Goal: Task Accomplishment & Management: Manage account settings

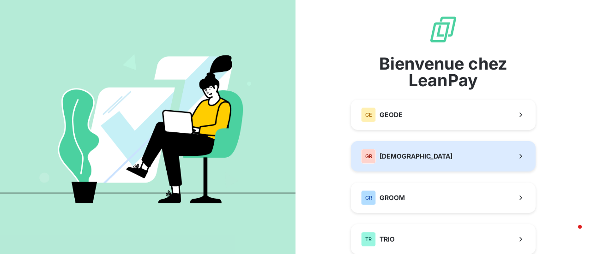
click at [412, 159] on span "[DEMOGRAPHIC_DATA]" at bounding box center [415, 156] width 73 height 9
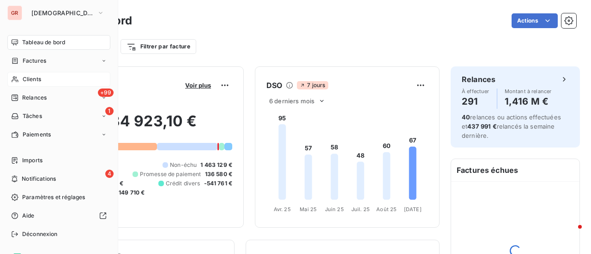
click at [35, 80] on span "Clients" at bounding box center [32, 79] width 18 height 8
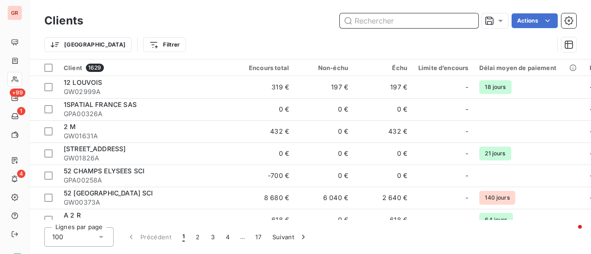
click at [394, 27] on input "text" at bounding box center [409, 20] width 138 height 15
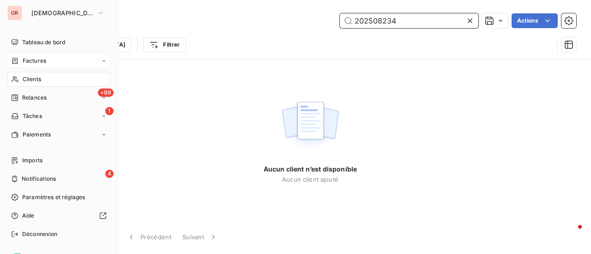
type input "202508234"
click at [45, 60] on span "Factures" at bounding box center [35, 61] width 24 height 8
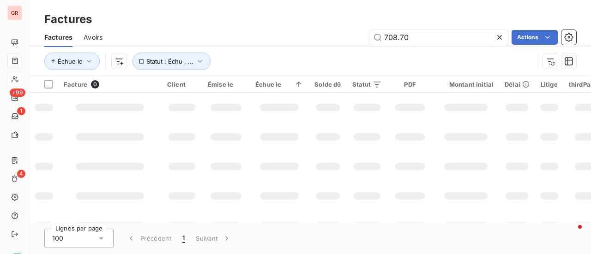
drag, startPoint x: 392, startPoint y: 39, endPoint x: 239, endPoint y: 61, distance: 155.4
click at [283, 52] on div "Factures Avoirs 708.70 Actions Échue le Statut : Échu , ..." at bounding box center [310, 52] width 561 height 48
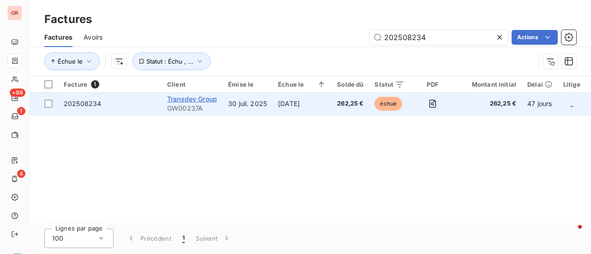
type input "202508234"
click at [190, 100] on span "Transdev Group" at bounding box center [192, 99] width 50 height 8
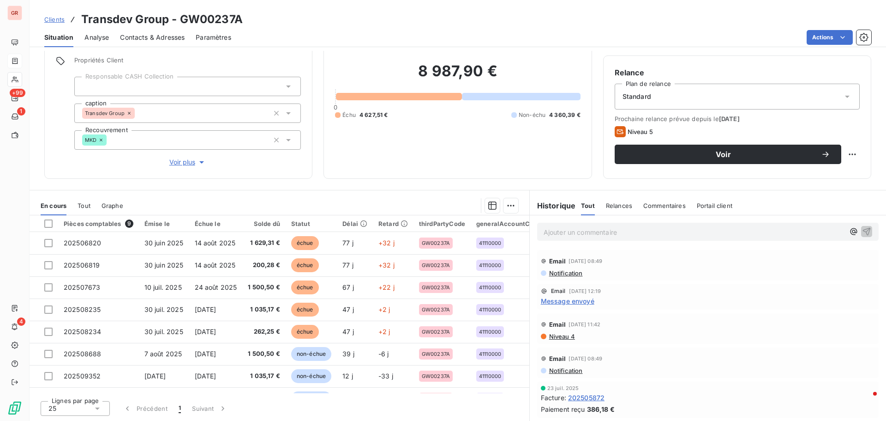
scroll to position [66, 0]
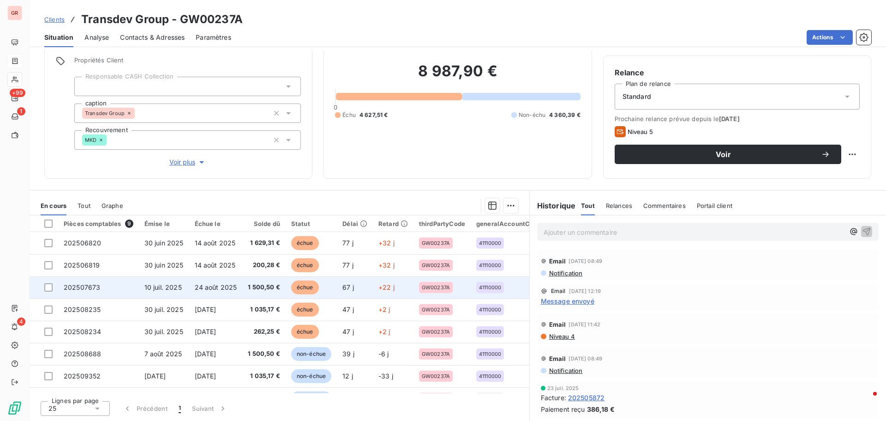
click at [54, 254] on td at bounding box center [44, 287] width 29 height 22
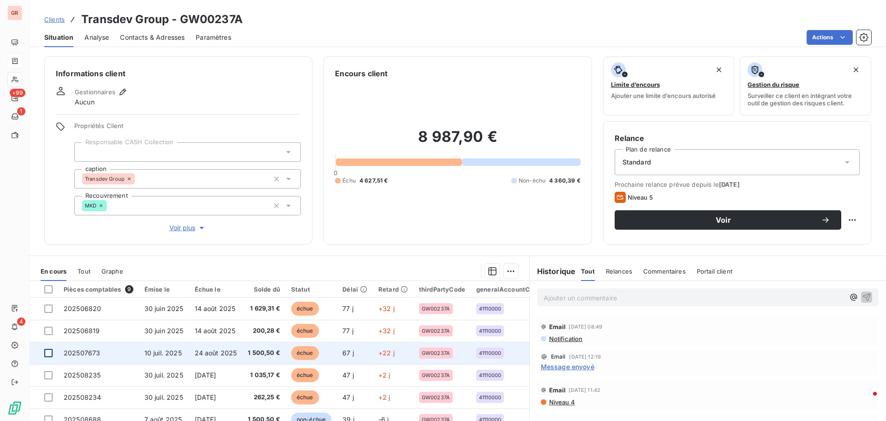
click at [47, 254] on div at bounding box center [48, 353] width 8 height 8
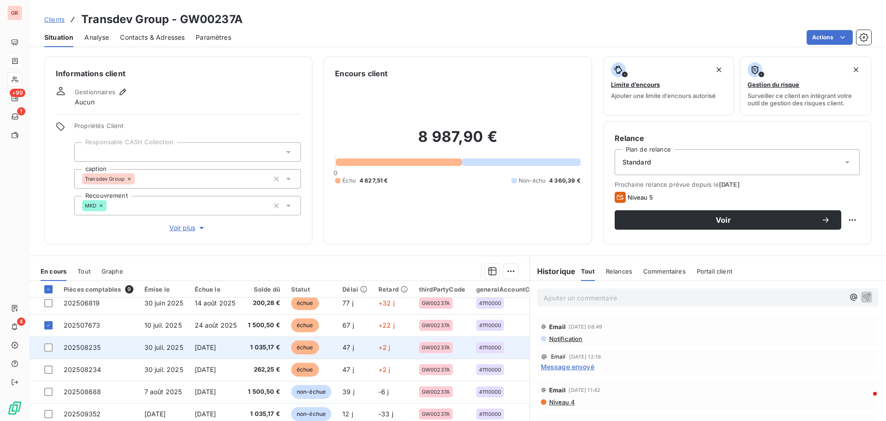
scroll to position [42, 0]
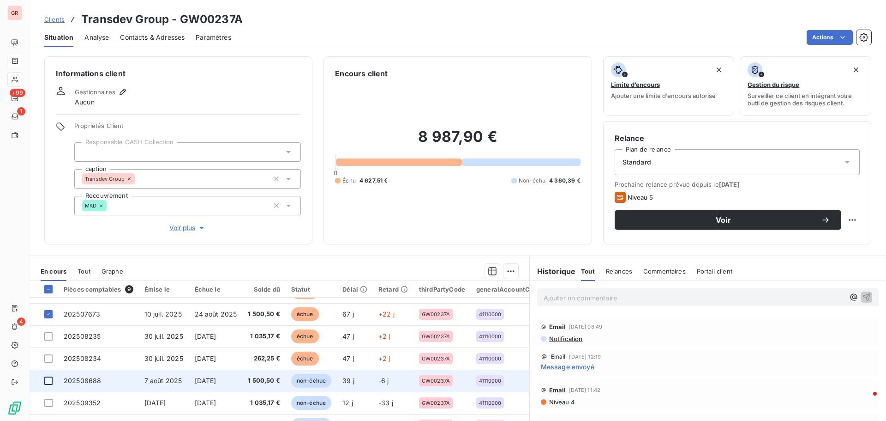
click at [50, 254] on div at bounding box center [48, 380] width 8 height 8
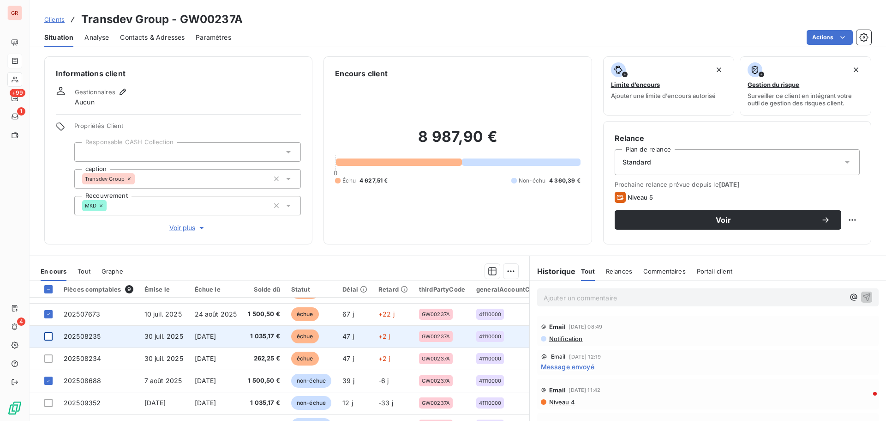
click at [48, 254] on div at bounding box center [48, 336] width 8 height 8
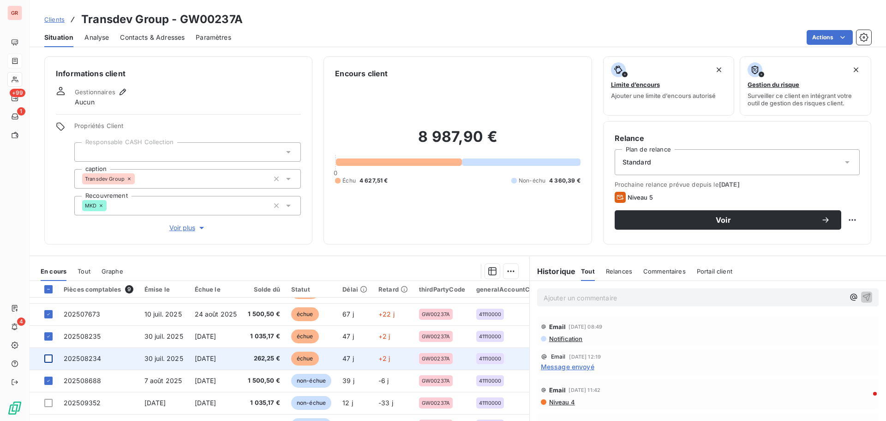
click at [51, 254] on div at bounding box center [48, 358] width 8 height 8
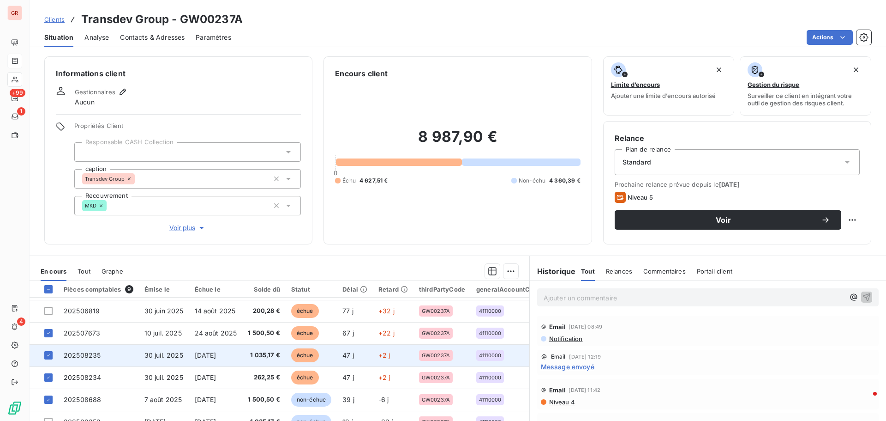
scroll to position [0, 0]
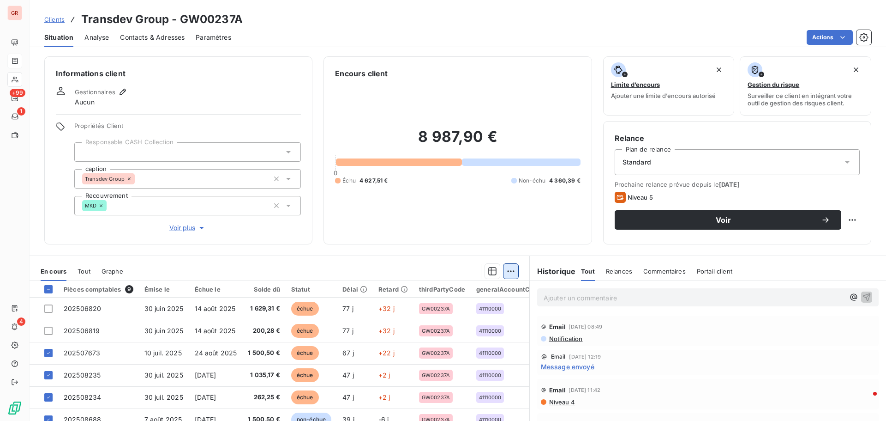
click at [505, 254] on html "GR +99 1 4 Clients Transdev Group - GW00237A Situation Analyse Contacts & Adres…" at bounding box center [443, 210] width 886 height 421
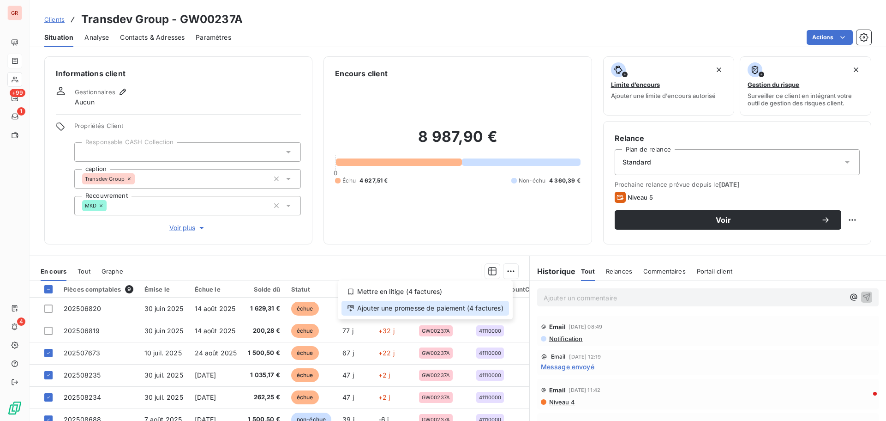
click at [407, 254] on div "Ajouter une promesse de paiement (4 factures)" at bounding box center [426, 308] width 168 height 15
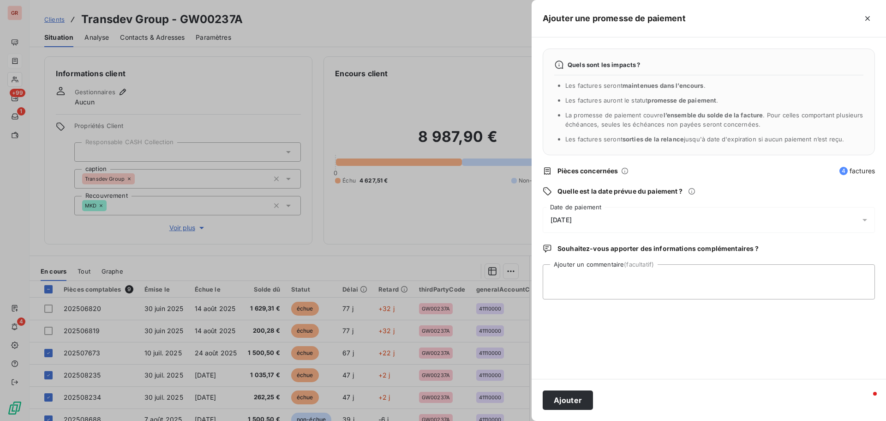
click at [590, 218] on icon at bounding box center [865, 219] width 9 height 9
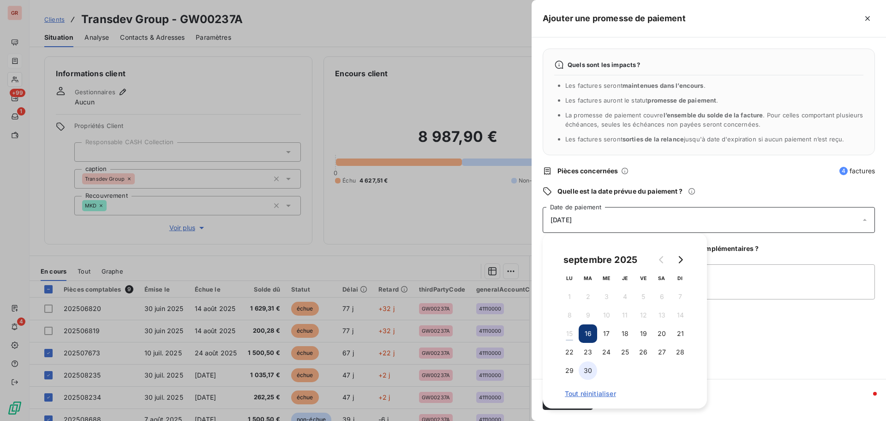
click at [588, 254] on button "30" at bounding box center [588, 370] width 18 height 18
click at [590, 254] on div "Quels sont les impacts ? Les factures seront maintenues dans l’encours . Les fa…" at bounding box center [709, 207] width 355 height 341
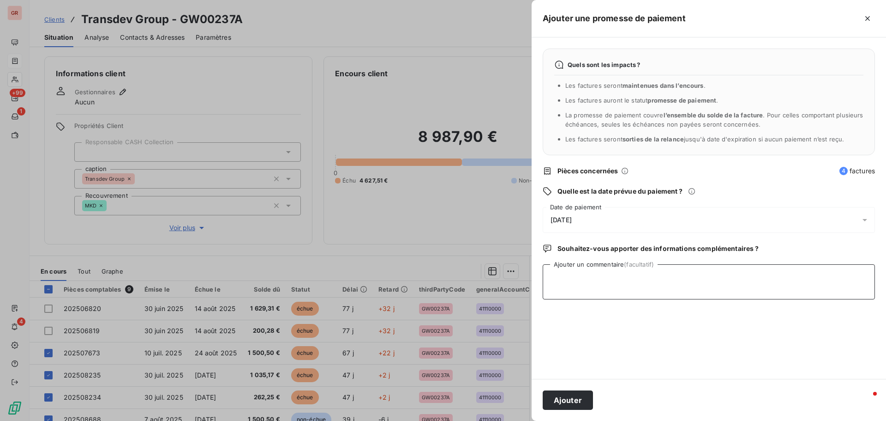
click at [590, 254] on textarea "Ajouter un commentaire (facultatif)" at bounding box center [709, 281] width 332 height 35
click at [590, 254] on textarea "Avis de virement du [DATE] 4298.42€" at bounding box center [709, 281] width 332 height 35
type textarea "Avis de virement du [DATE] 4 298.42€"
click at [581, 254] on button "Ajouter" at bounding box center [568, 399] width 50 height 19
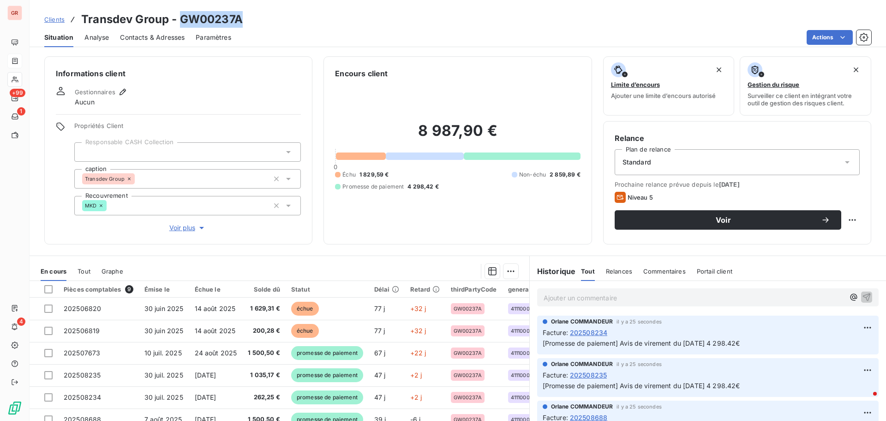
drag, startPoint x: 242, startPoint y: 23, endPoint x: 181, endPoint y: 19, distance: 61.5
click at [181, 19] on h3 "Transdev Group - GW00237A" at bounding box center [162, 19] width 162 height 17
copy h3 "GW00237A"
drag, startPoint x: 244, startPoint y: 31, endPoint x: 253, endPoint y: 20, distance: 14.4
click at [249, 29] on div "Situation Analyse Contacts & Adresses Paramètres Actions" at bounding box center [458, 37] width 857 height 19
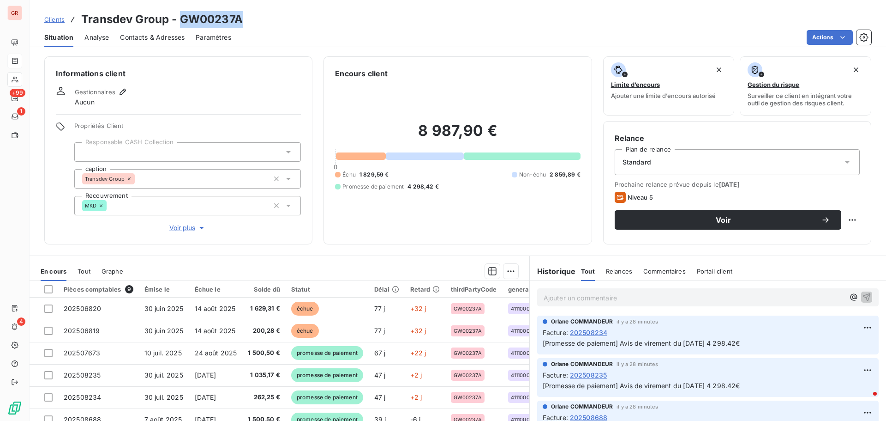
drag, startPoint x: 240, startPoint y: 21, endPoint x: 181, endPoint y: 21, distance: 58.6
click at [181, 21] on div "Clients Transdev Group - GW00237A" at bounding box center [458, 19] width 857 height 17
copy h3 "GW00237A"
click at [150, 38] on span "Contacts & Adresses" at bounding box center [152, 37] width 65 height 9
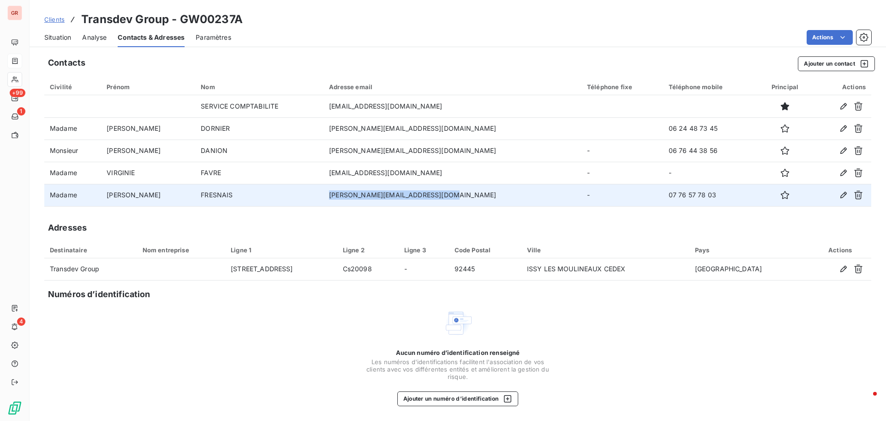
drag, startPoint x: 455, startPoint y: 193, endPoint x: 332, endPoint y: 198, distance: 122.9
click at [332, 198] on tr "Madame [PERSON_NAME] [PERSON_NAME][EMAIL_ADDRESS][DOMAIN_NAME] - 07 76 57 78 03" at bounding box center [457, 195] width 827 height 22
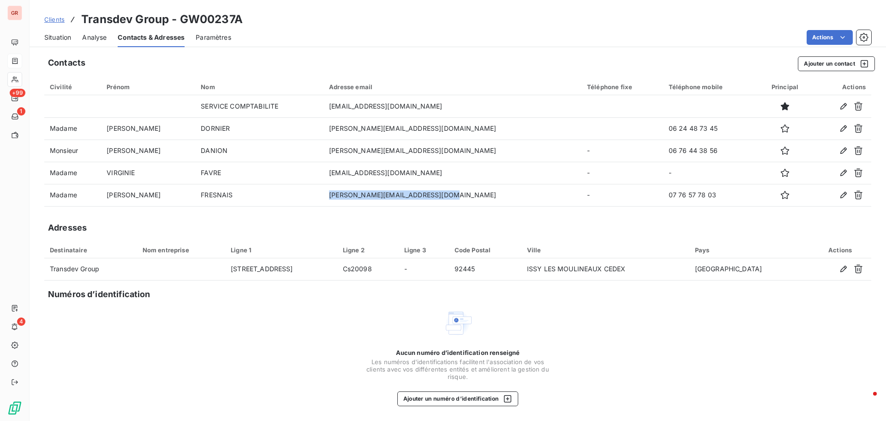
drag, startPoint x: 439, startPoint y: 106, endPoint x: 330, endPoint y: 94, distance: 109.6
click at [330, 94] on table "Civilité Prénom Nom Adresse email Téléphone fixe Téléphone mobile Principal Act…" at bounding box center [457, 142] width 827 height 128
click at [464, 66] on div "Contacts Ajouter un contact" at bounding box center [461, 63] width 827 height 15
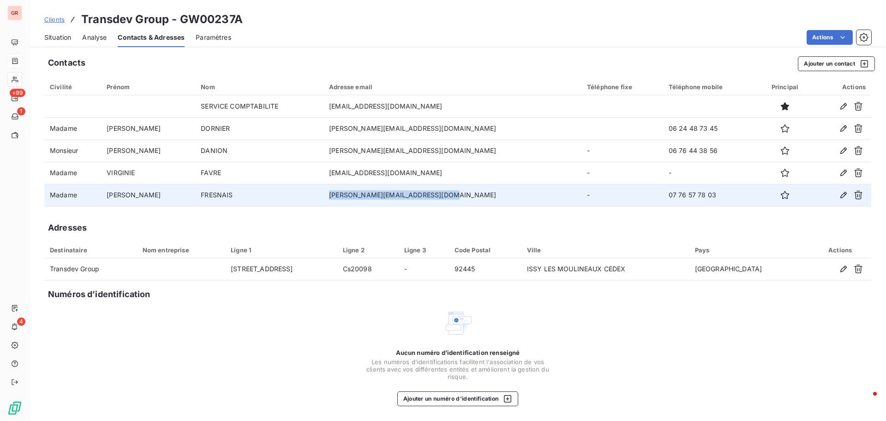
drag, startPoint x: 452, startPoint y: 193, endPoint x: 332, endPoint y: 194, distance: 120.0
click at [332, 194] on tr "Madame [PERSON_NAME] [PERSON_NAME][EMAIL_ADDRESS][DOMAIN_NAME] - 07 76 57 78 03" at bounding box center [457, 195] width 827 height 22
copy tr "[PERSON_NAME][EMAIL_ADDRESS][DOMAIN_NAME]"
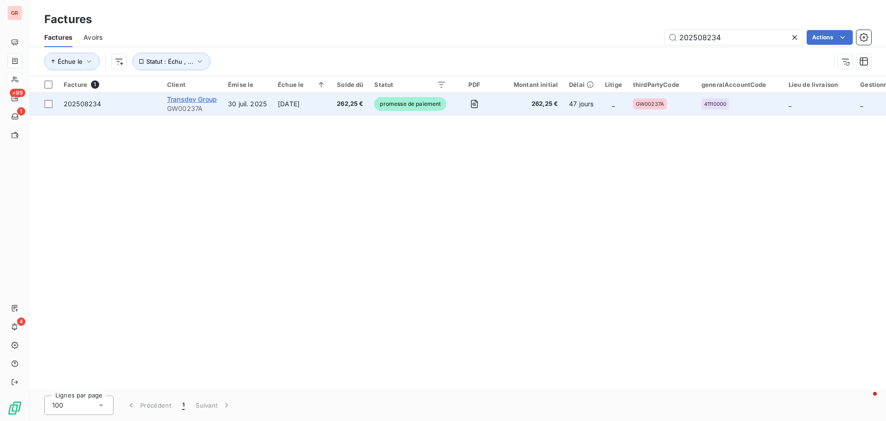
click at [185, 98] on span "Transdev Group" at bounding box center [192, 99] width 50 height 8
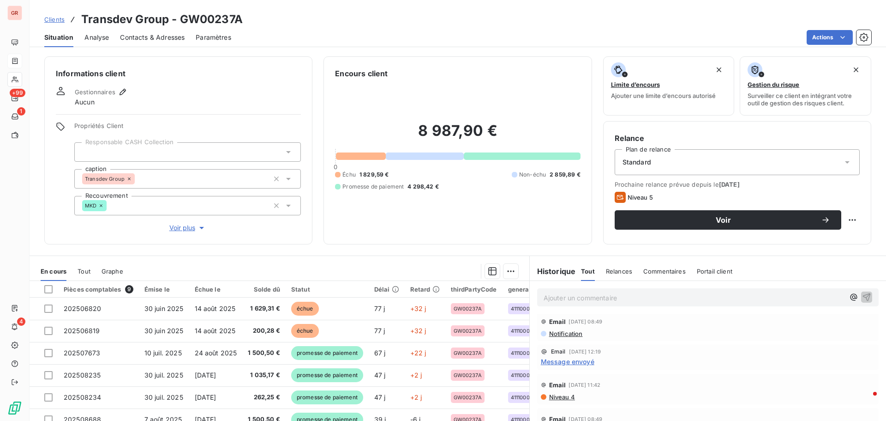
scroll to position [185, 0]
click at [582, 254] on span "Message envoyé" at bounding box center [568, 351] width 54 height 10
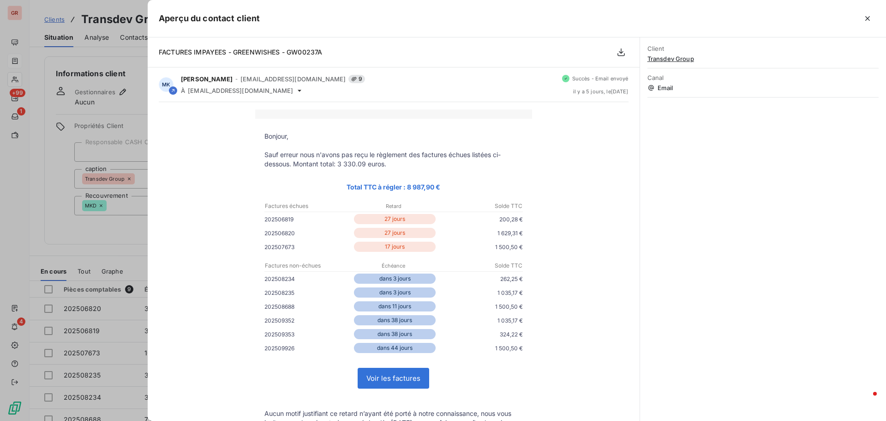
click at [62, 9] on div at bounding box center [443, 210] width 886 height 421
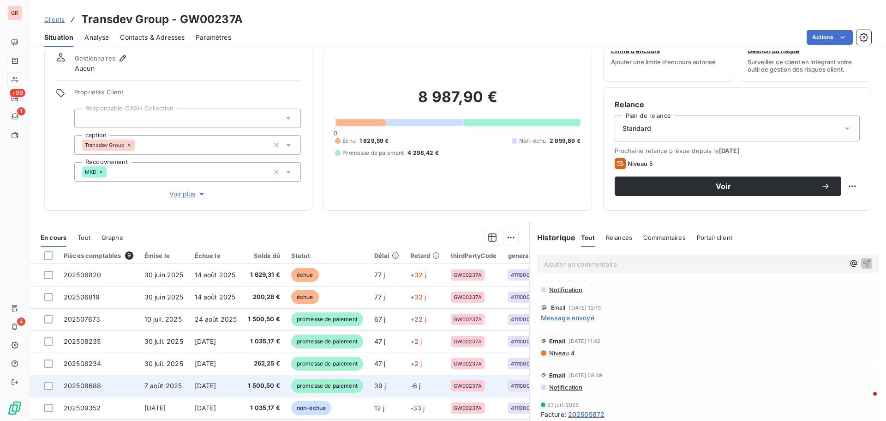
scroll to position [0, 0]
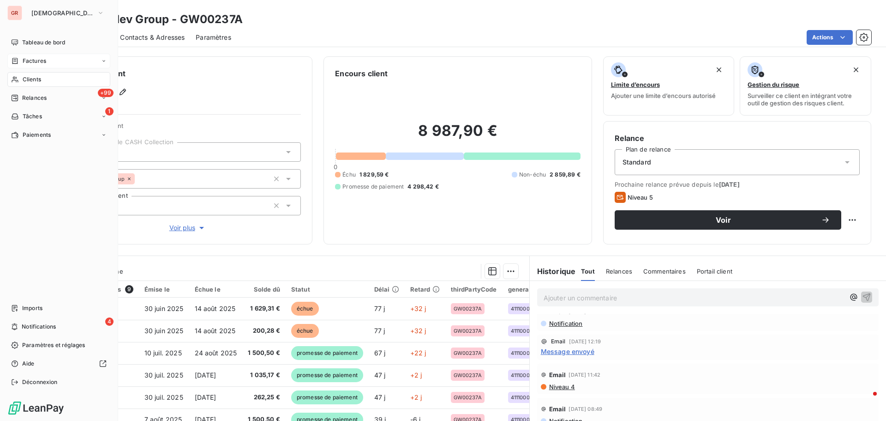
click at [38, 62] on span "Factures" at bounding box center [35, 61] width 24 height 8
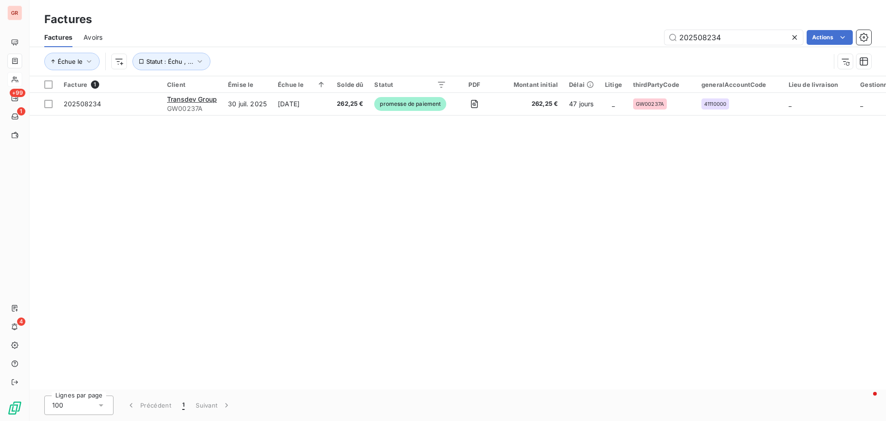
drag, startPoint x: 740, startPoint y: 40, endPoint x: 529, endPoint y: 42, distance: 211.0
click at [538, 41] on div "202508234 Actions" at bounding box center [493, 37] width 758 height 15
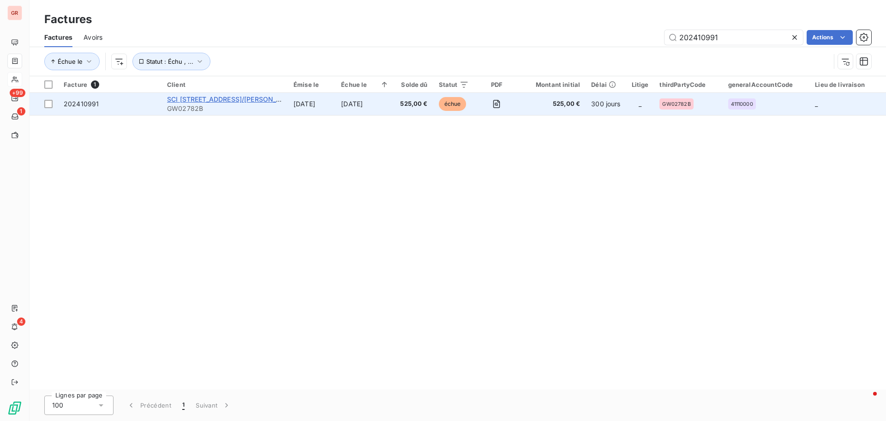
type input "202410991"
click at [210, 97] on span "SCI [STREET_ADDRESS]/[PERSON_NAME] France MANAGEMENT SERVICES" at bounding box center [285, 99] width 237 height 8
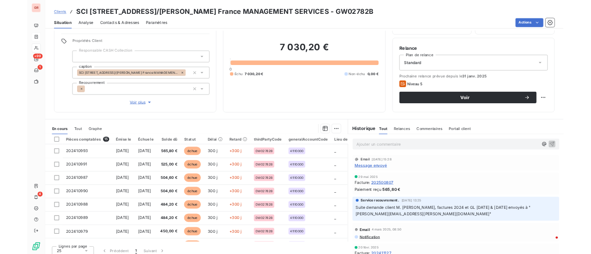
scroll to position [66, 0]
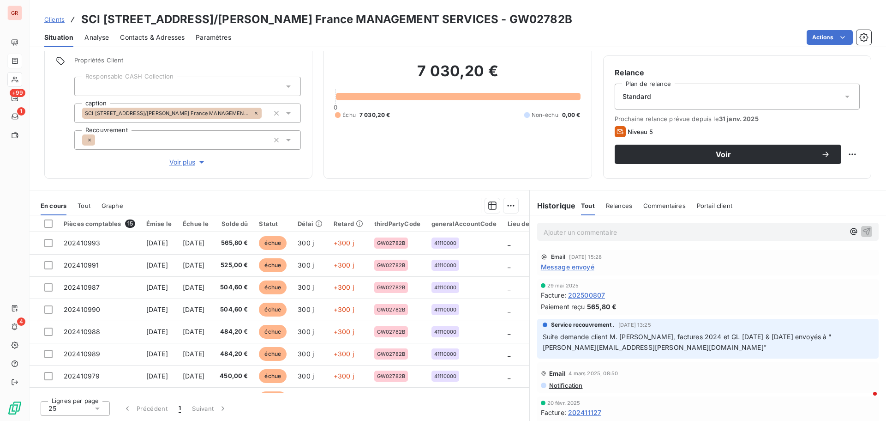
click at [577, 254] on span "Message envoyé" at bounding box center [568, 267] width 54 height 10
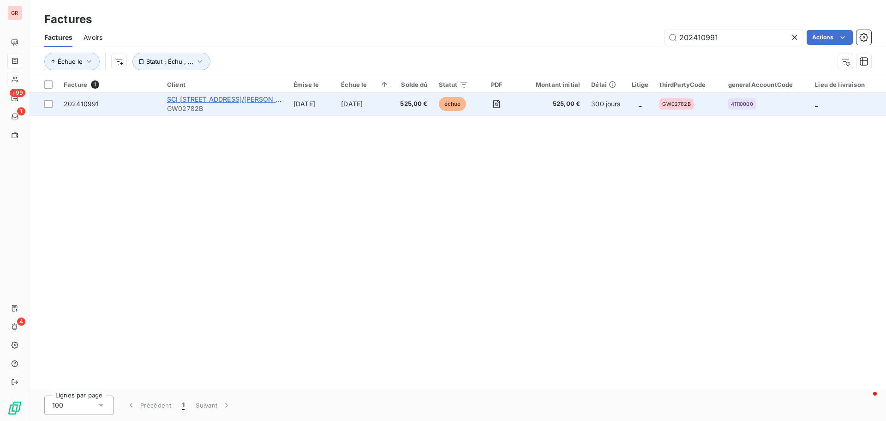
click at [250, 101] on span "SCI [STREET_ADDRESS]/[PERSON_NAME] France MANAGEMENT SERVICES" at bounding box center [285, 99] width 237 height 8
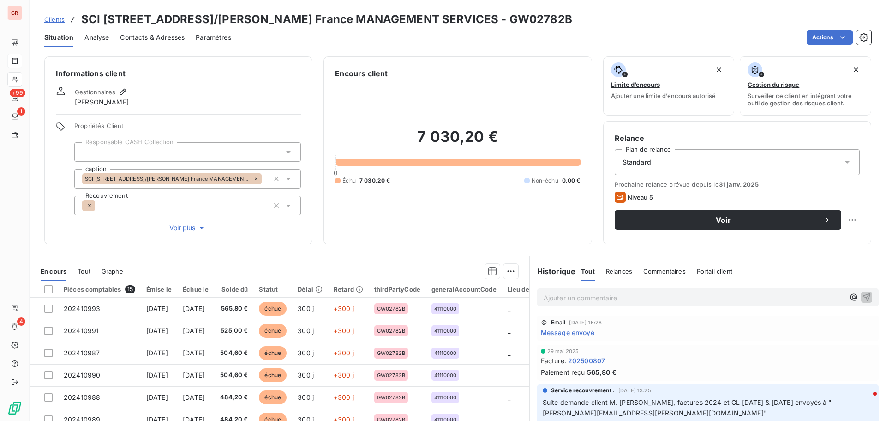
click at [590, 254] on p "Ajouter un commentaire ﻿" at bounding box center [694, 298] width 301 height 12
click at [590, 254] on p "Retour par mail de la cliente [DATE] factures transmise" at bounding box center [694, 297] width 301 height 11
drag, startPoint x: 723, startPoint y: 297, endPoint x: 659, endPoint y: 294, distance: 64.2
click at [590, 254] on p "Retour par mail de la cliente [DATE] factures transmise" at bounding box center [694, 297] width 301 height 11
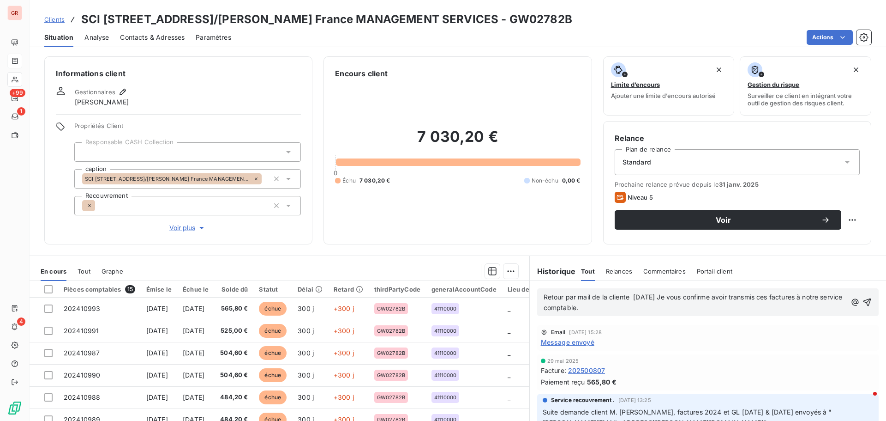
click at [590, 254] on span "Retour par mail de la cliente [DATE] Je vous confirme avoir transmis ces factur…" at bounding box center [694, 302] width 301 height 18
click at [590, 254] on span "Retour par mail de la cliente [DATE] mmme [PERSON_NAME] "Je vous confirme avoir…" at bounding box center [692, 302] width 296 height 18
click at [590, 254] on icon "button" at bounding box center [868, 302] width 8 height 8
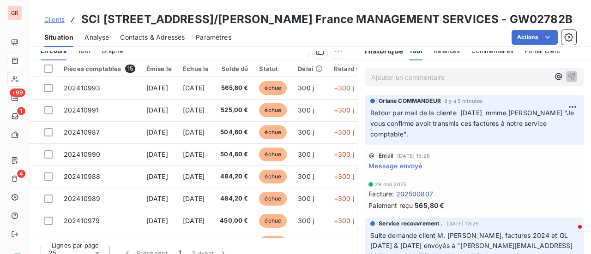
scroll to position [231, 0]
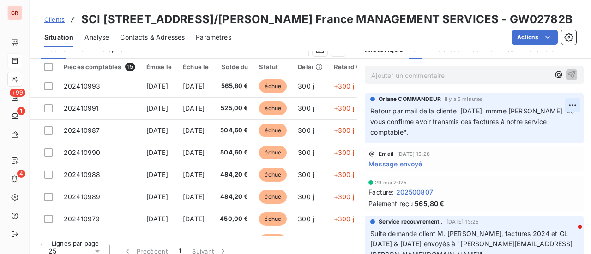
click at [561, 104] on html "GR +99 1 4 Clients SCI [STREET_ADDRESS] HINES France MANAGEMENT SERVICES - GW02…" at bounding box center [295, 127] width 591 height 254
click at [529, 122] on div "Editer" at bounding box center [536, 125] width 52 height 15
drag, startPoint x: 485, startPoint y: 111, endPoint x: 453, endPoint y: 116, distance: 31.7
click at [453, 116] on p "Retour par mail de la cliente [DATE] mmme [PERSON_NAME] "Je vous confirme avoir…" at bounding box center [468, 122] width 197 height 32
click at [569, 122] on icon "button" at bounding box center [573, 121] width 9 height 9
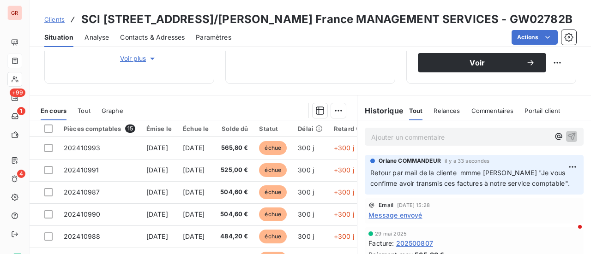
scroll to position [138, 0]
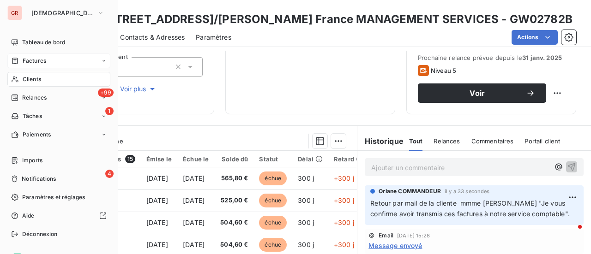
click at [40, 78] on span "Clients" at bounding box center [32, 79] width 18 height 8
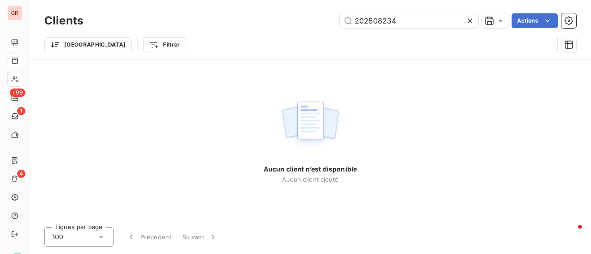
drag, startPoint x: 408, startPoint y: 19, endPoint x: 203, endPoint y: 41, distance: 206.1
click at [243, 34] on div "Clients 202508234 Actions Trier Filtrer" at bounding box center [310, 35] width 532 height 48
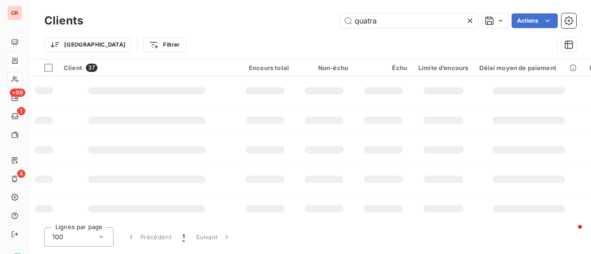
type input "quatra"
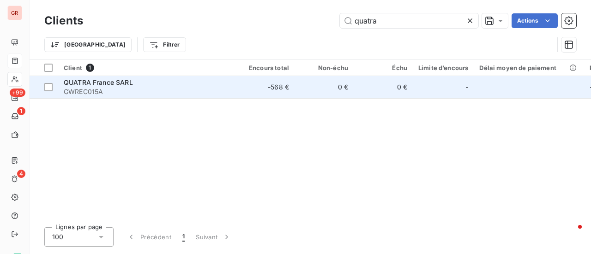
click at [96, 87] on span "GWREC015A" at bounding box center [147, 91] width 166 height 9
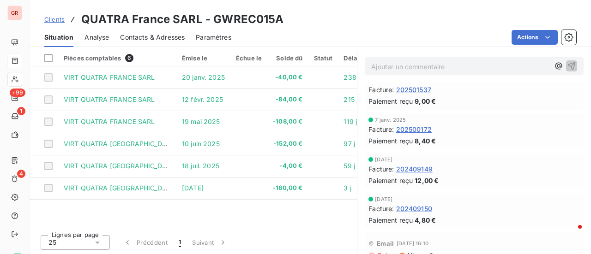
scroll to position [138, 0]
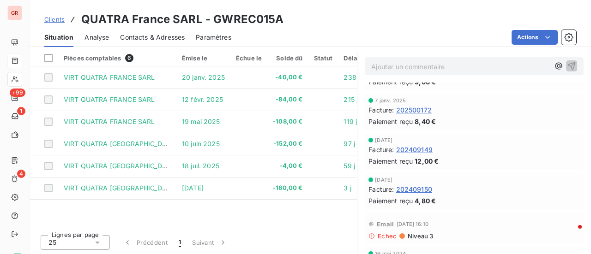
click at [415, 149] on span "202409149" at bounding box center [414, 150] width 36 height 10
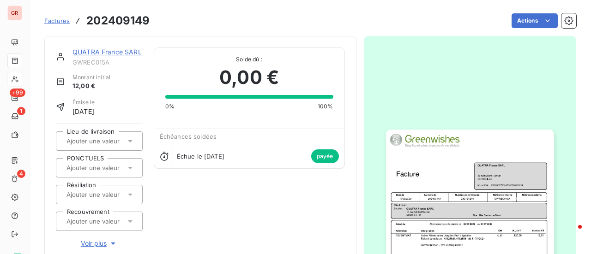
click at [510, 208] on img "button" at bounding box center [470, 248] width 168 height 237
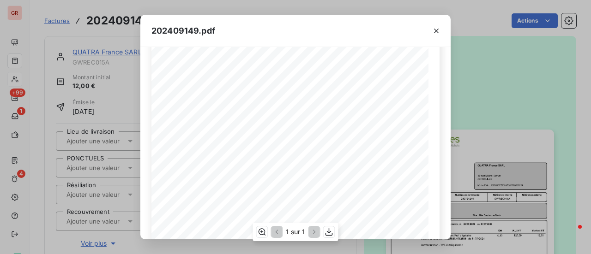
scroll to position [92, 0]
click at [331, 228] on icon "button" at bounding box center [329, 232] width 9 height 9
drag, startPoint x: 438, startPoint y: 27, endPoint x: 396, endPoint y: 28, distance: 42.5
click at [439, 27] on icon "button" at bounding box center [436, 30] width 9 height 9
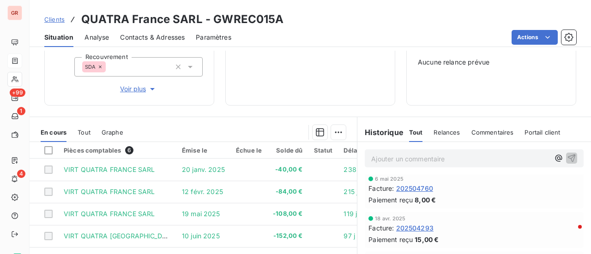
scroll to position [92, 0]
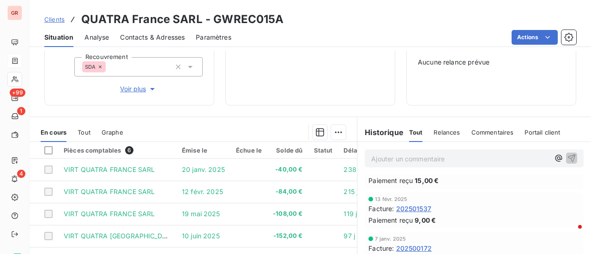
click at [412, 211] on span "202501537" at bounding box center [413, 209] width 35 height 10
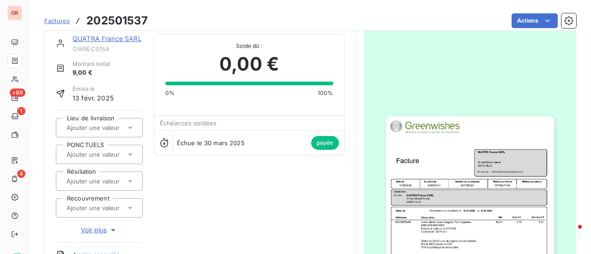
scroll to position [47, 0]
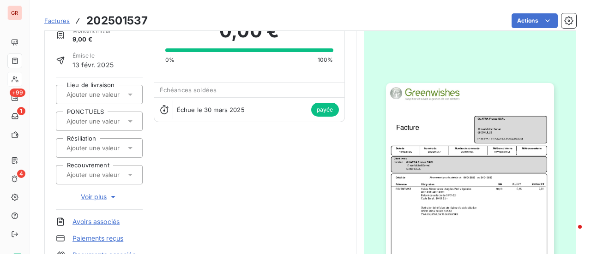
click at [463, 206] on img "button" at bounding box center [470, 201] width 168 height 237
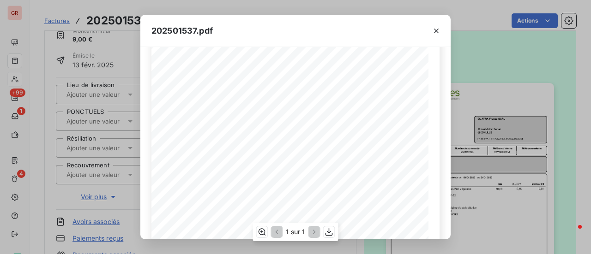
scroll to position [138, 0]
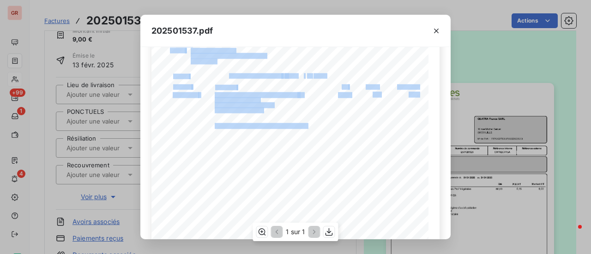
drag, startPoint x: 306, startPoint y: 125, endPoint x: 214, endPoint y: 123, distance: 91.9
click at [215, 123] on span "Opération bénéficiant du régime d'autoliquidation" at bounding box center [265, 125] width 100 height 4
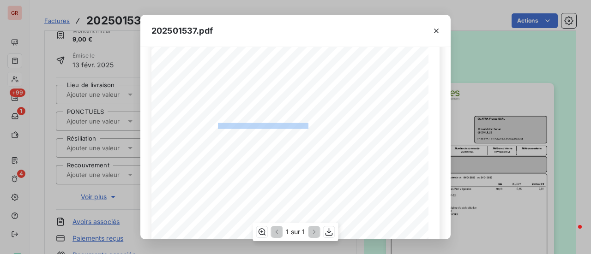
click at [215, 124] on span "Opération bénéficiant du régime d'autoliquidation" at bounding box center [265, 125] width 100 height 4
click at [327, 234] on icon "button" at bounding box center [329, 232] width 9 height 9
click at [437, 32] on icon "button" at bounding box center [436, 31] width 5 height 5
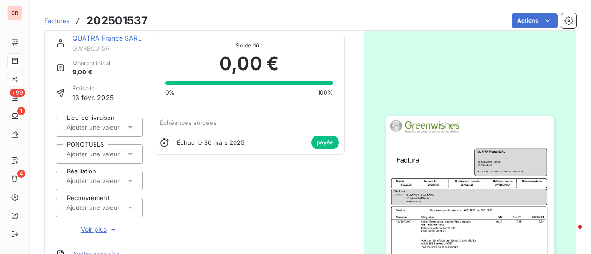
scroll to position [1, 0]
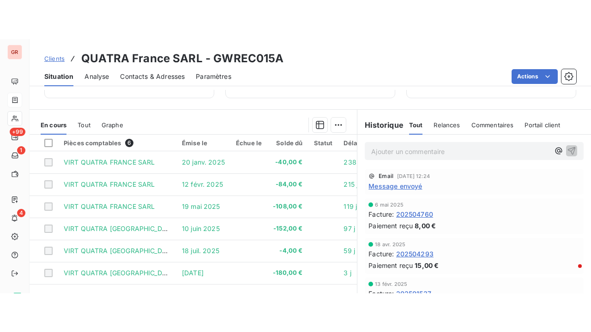
scroll to position [231, 0]
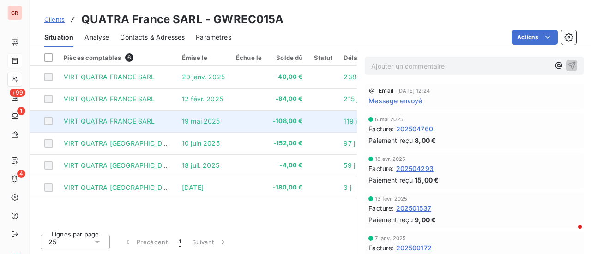
click at [194, 118] on span "19 mai 2025" at bounding box center [201, 121] width 38 height 8
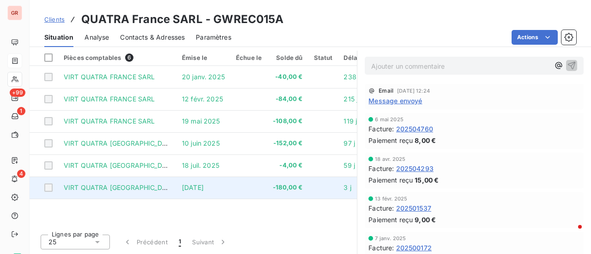
click at [121, 190] on span "VIRT QUATRA [GEOGRAPHIC_DATA]" at bounding box center [120, 188] width 113 height 8
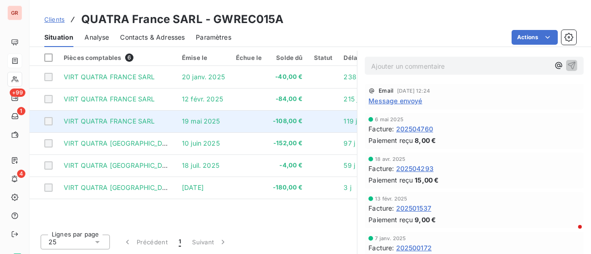
click at [130, 120] on span "VIRT QUATRA FRANCE SARL" at bounding box center [109, 121] width 91 height 8
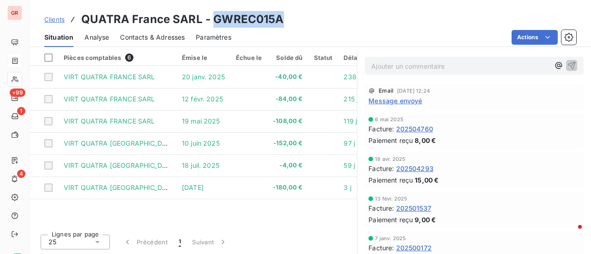
drag, startPoint x: 282, startPoint y: 21, endPoint x: 213, endPoint y: 17, distance: 69.3
click at [213, 17] on div "Clients QUATRA [GEOGRAPHIC_DATA] SARL - GWREC015A" at bounding box center [310, 19] width 561 height 17
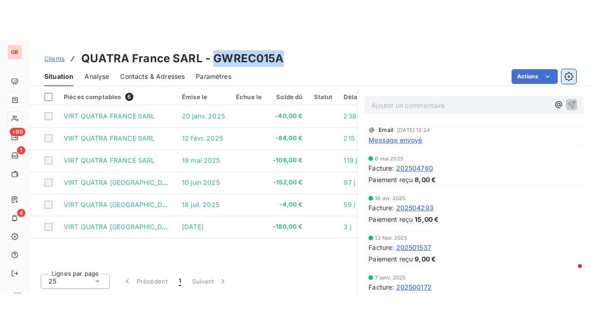
scroll to position [153, 0]
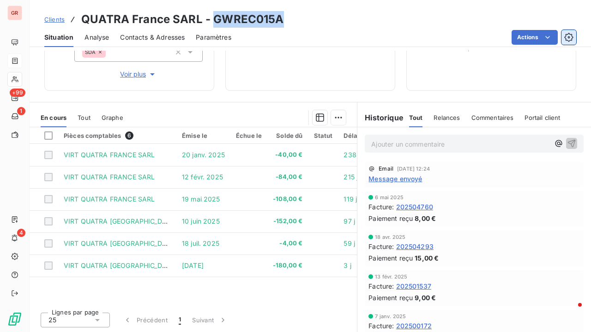
copy h3 "GWREC015A"
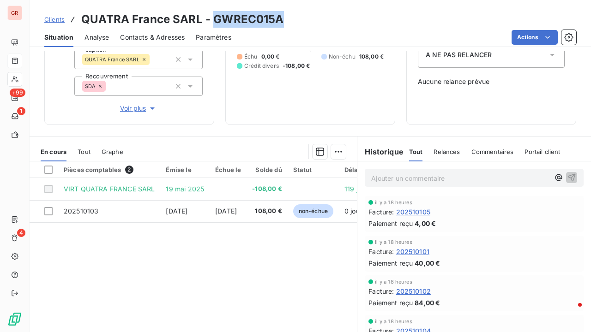
scroll to position [61, 0]
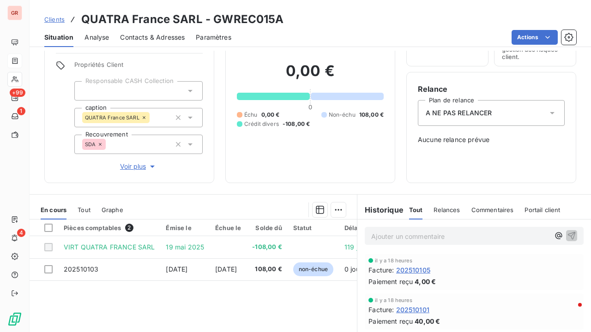
click at [402, 232] on p "Ajouter un commentaire ﻿" at bounding box center [460, 237] width 178 height 12
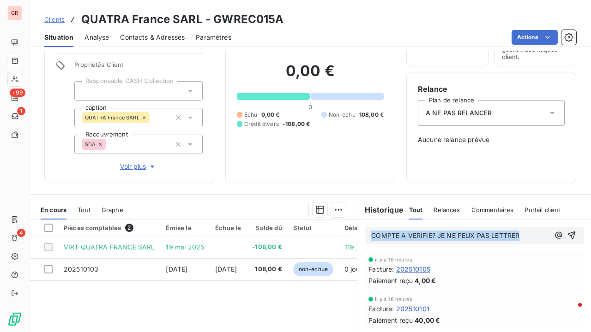
drag, startPoint x: 517, startPoint y: 234, endPoint x: 224, endPoint y: 291, distance: 298.3
click at [224, 254] on div "En cours Tout Graphe Pièces comptables 2 Émise le Échue le Solde dû Statut Déla…" at bounding box center [310, 309] width 561 height 231
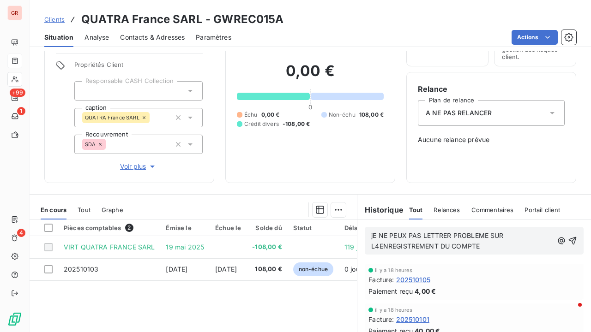
click at [375, 246] on span "jE NE PEUX PAS LETTRER PROBLEME SUR L4ENREGISTREMENT DU COMPTE" at bounding box center [438, 241] width 134 height 18
drag, startPoint x: 477, startPoint y: 245, endPoint x: 359, endPoint y: 265, distance: 119.9
click at [359, 254] on div "jE NE PEUX PAS LETTRER PROBLEME SUR L4ENREGISTREMENT DU COMPTE il y a 18 heures…" at bounding box center [474, 322] width 234 height 205
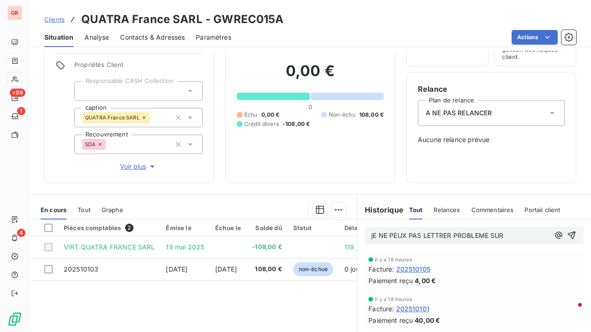
click at [502, 245] on div "jE NE PEUX PAS LETTRER PROBLEME SUR" at bounding box center [474, 236] width 234 height 32
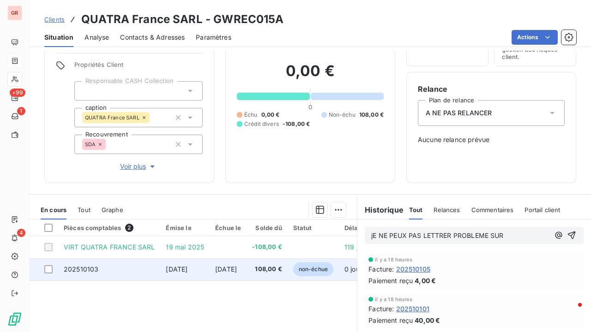
drag, startPoint x: 413, startPoint y: 241, endPoint x: 273, endPoint y: 263, distance: 141.1
click at [274, 254] on div "En cours Tout Graphe Pièces comptables 2 Émise le Échue le Solde dû Statut Déla…" at bounding box center [310, 309] width 561 height 231
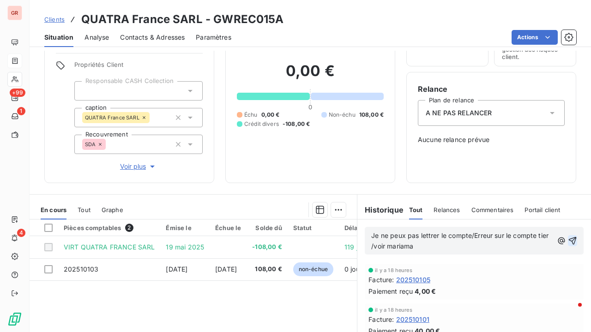
click at [568, 242] on icon "button" at bounding box center [572, 240] width 9 height 9
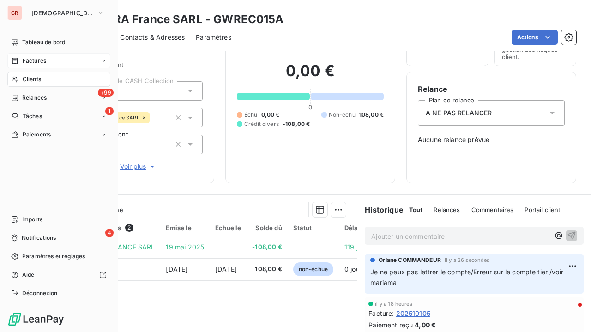
click at [38, 79] on span "Clients" at bounding box center [32, 79] width 18 height 8
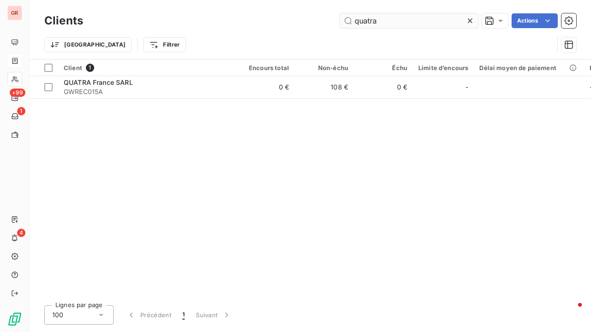
click at [381, 19] on input "quatra" at bounding box center [409, 20] width 138 height 15
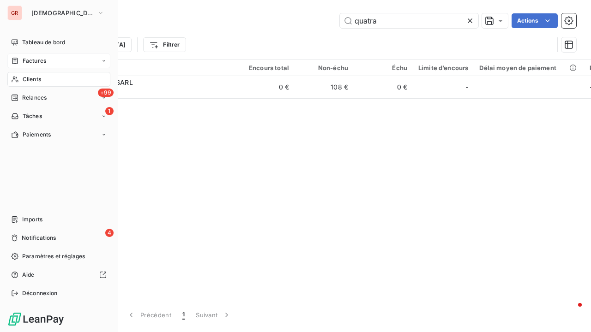
drag, startPoint x: 41, startPoint y: 59, endPoint x: 106, endPoint y: 44, distance: 66.6
click at [42, 58] on span "Factures" at bounding box center [35, 61] width 24 height 8
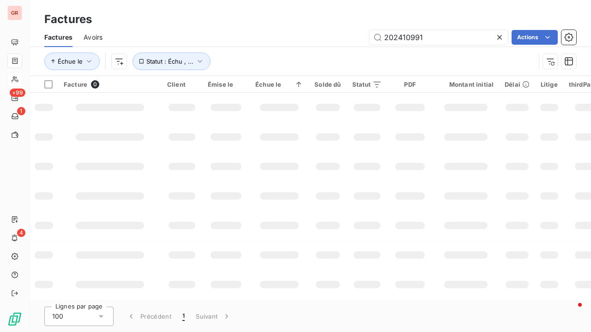
drag, startPoint x: 391, startPoint y: 42, endPoint x: 347, endPoint y: 42, distance: 44.3
click at [352, 42] on div "202410991 Actions" at bounding box center [345, 37] width 463 height 15
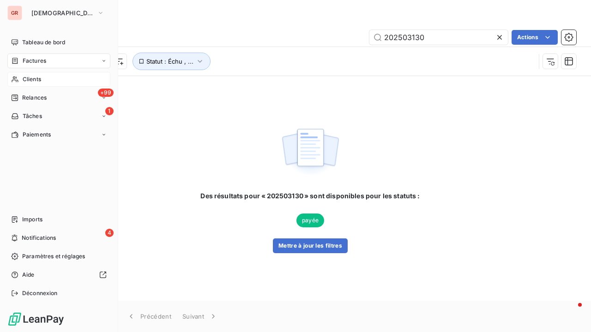
type input "202503130"
click at [36, 79] on span "Clients" at bounding box center [32, 79] width 18 height 8
